Goal: Transaction & Acquisition: Purchase product/service

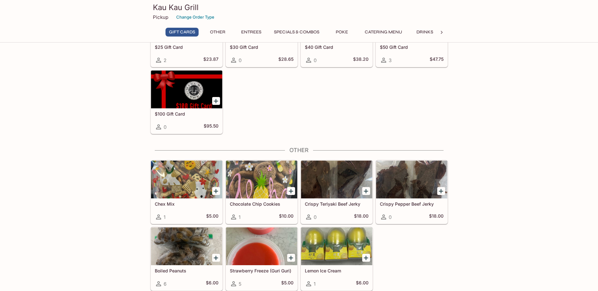
scroll to position [95, 0]
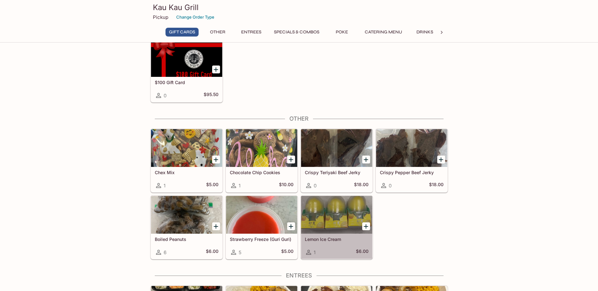
click at [329, 231] on div at bounding box center [336, 215] width 71 height 38
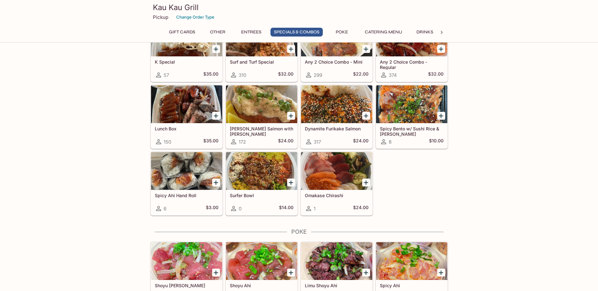
scroll to position [788, 0]
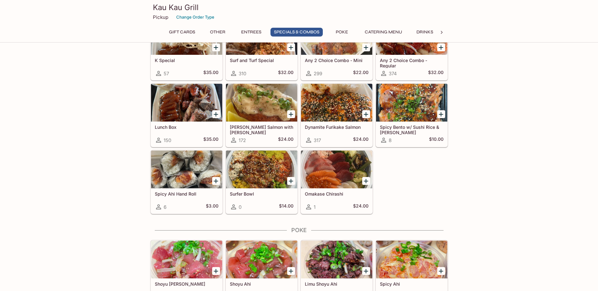
click at [268, 182] on div at bounding box center [261, 170] width 71 height 38
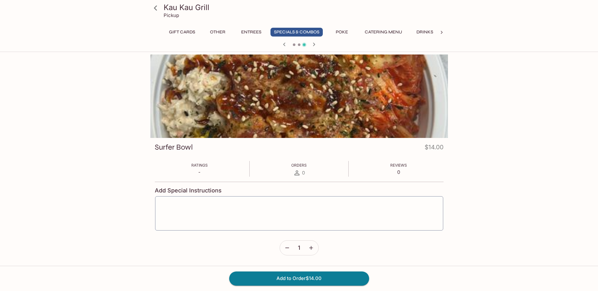
click at [284, 45] on icon "button" at bounding box center [284, 44] width 2 height 3
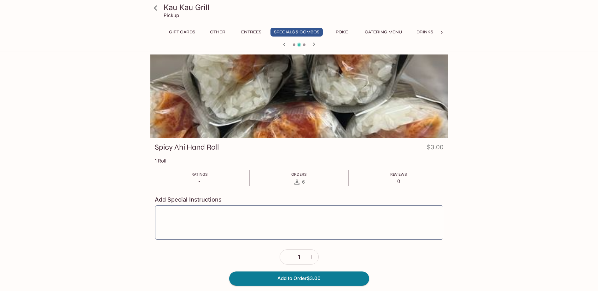
click at [315, 45] on icon "button" at bounding box center [314, 45] width 8 height 8
